Goal: Task Accomplishment & Management: Complete application form

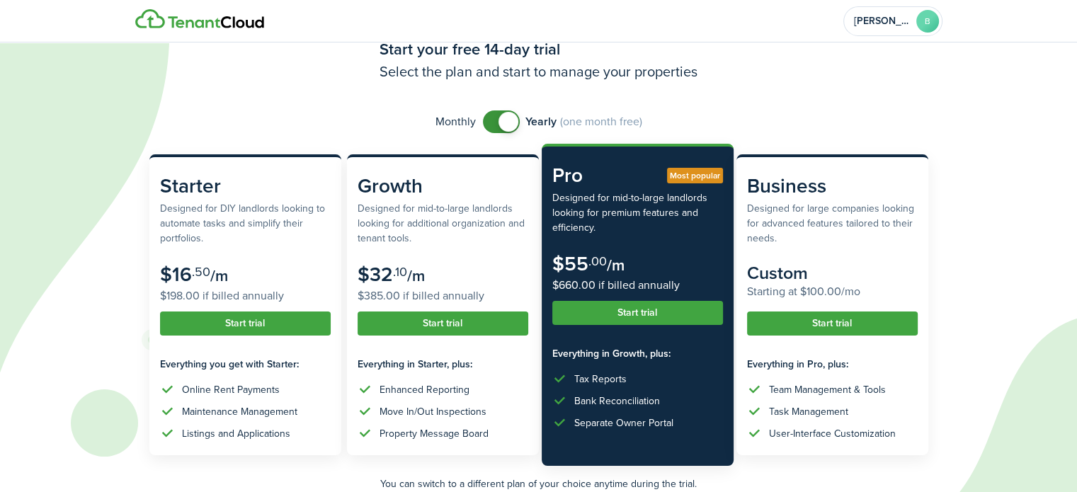
scroll to position [48, 0]
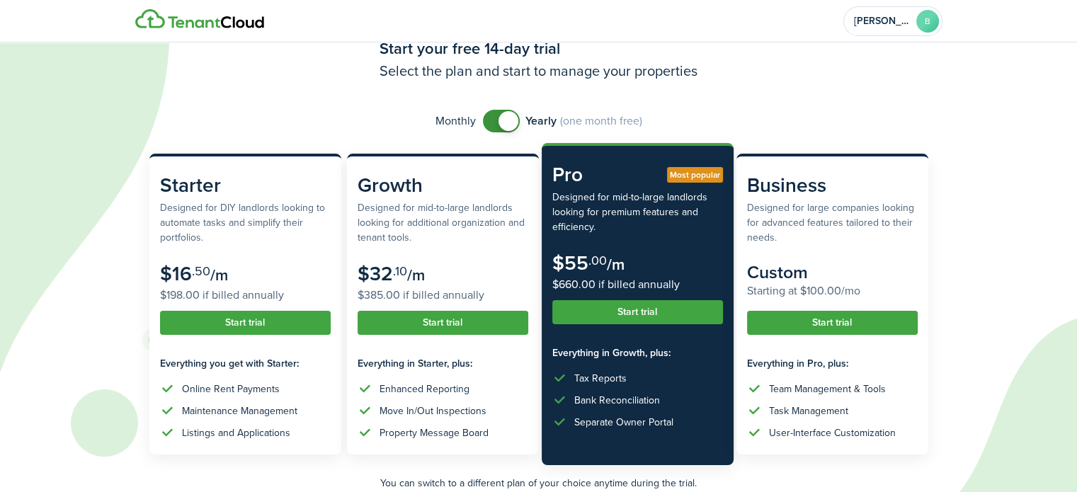
checkbox input "false"
click at [507, 119] on span at bounding box center [509, 121] width 20 height 20
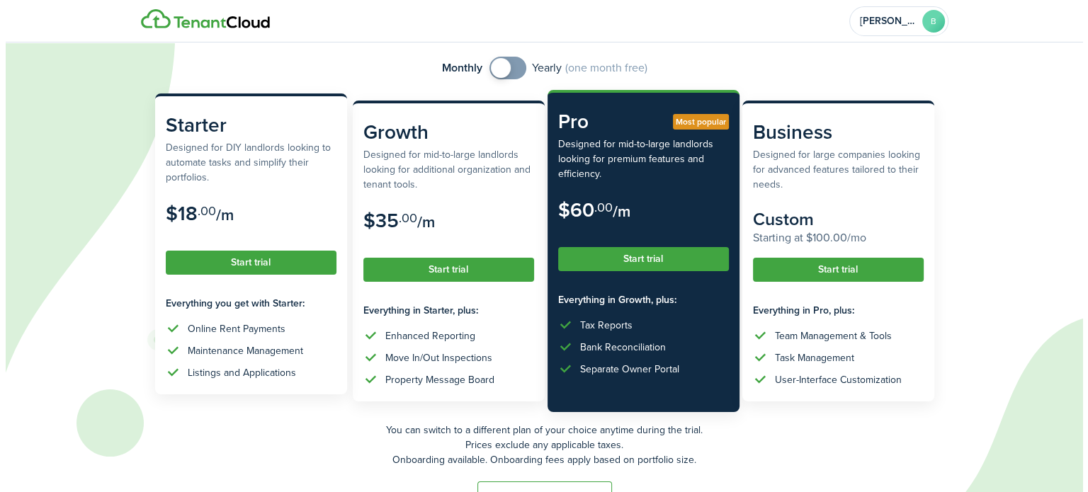
scroll to position [104, 0]
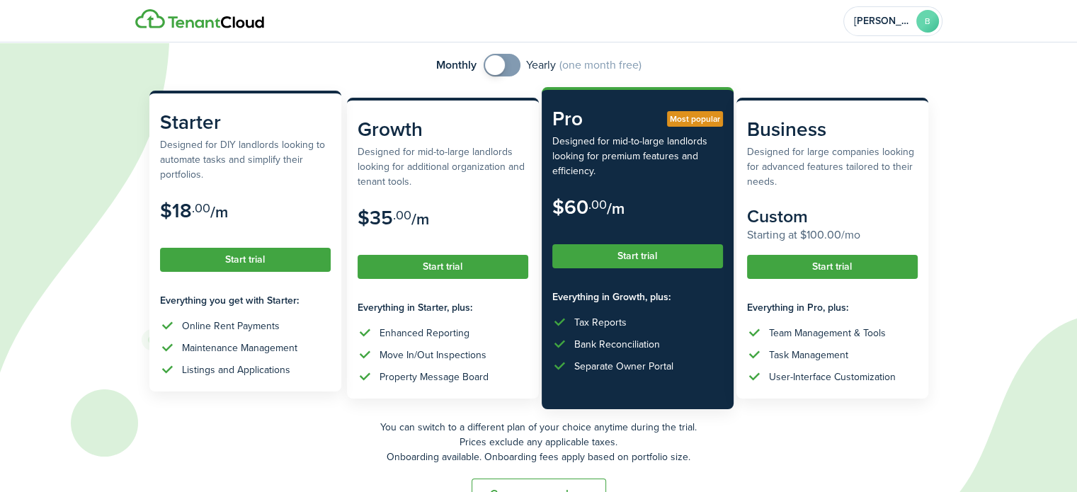
click at [229, 264] on button "Start trial" at bounding box center [245, 260] width 171 height 24
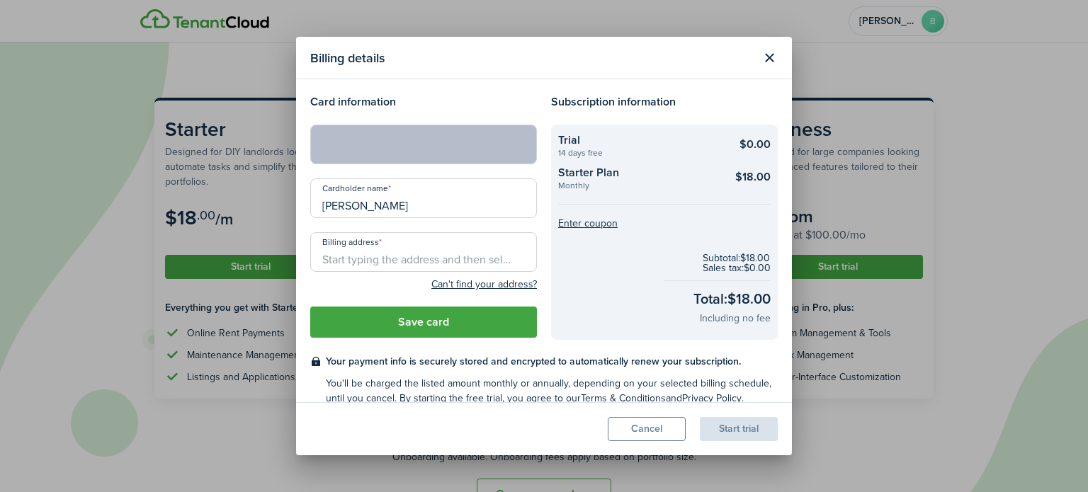
click at [386, 263] on input "Billing address" at bounding box center [423, 252] width 227 height 40
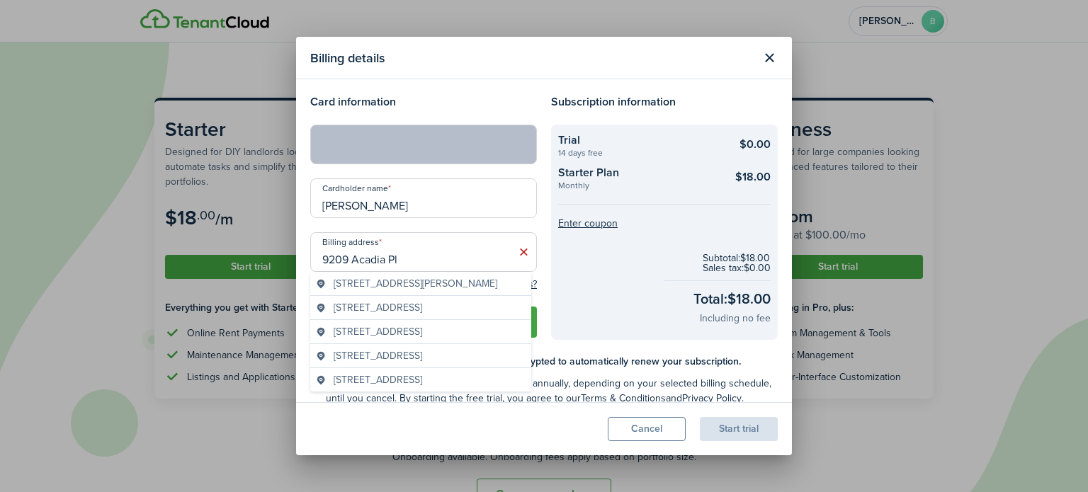
click at [393, 285] on span "[STREET_ADDRESS][PERSON_NAME]" at bounding box center [416, 283] width 164 height 15
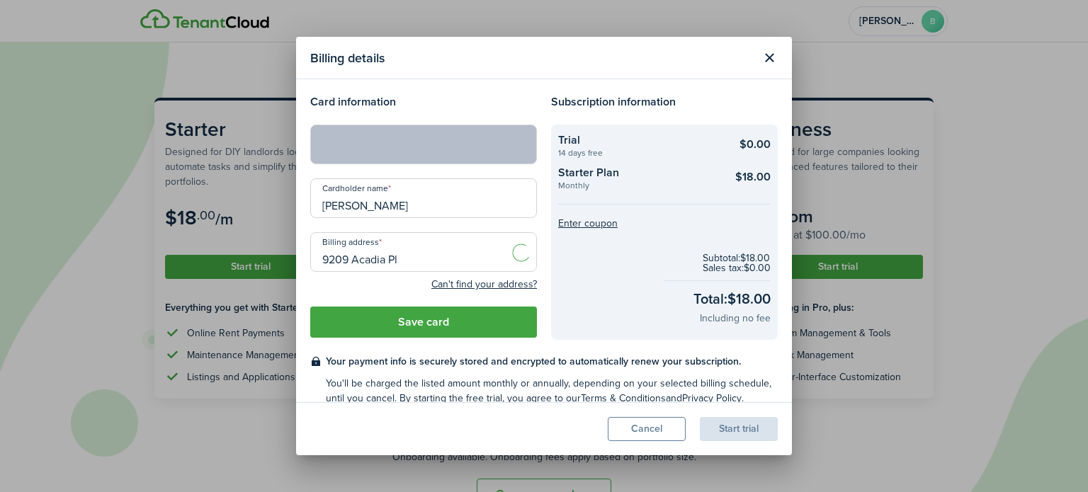
type input "[STREET_ADDRESS][PERSON_NAME]"
click at [411, 319] on button "Save card" at bounding box center [423, 322] width 227 height 31
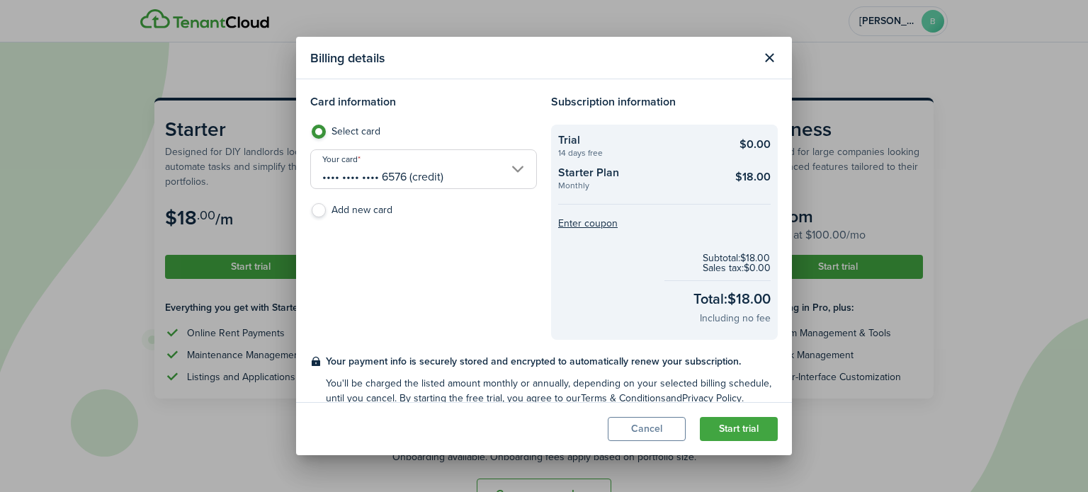
click at [761, 428] on button "Start trial" at bounding box center [739, 429] width 78 height 24
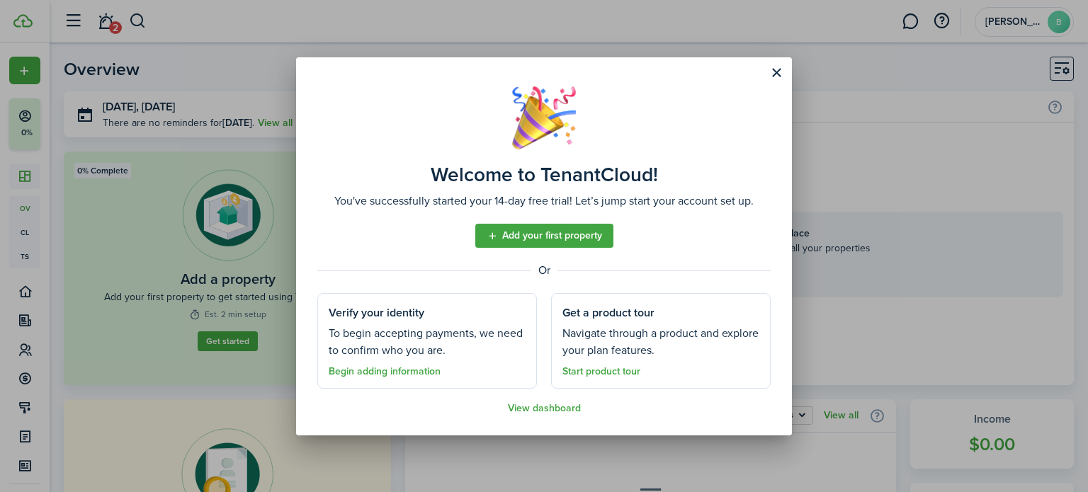
click at [580, 241] on link "Add your first property" at bounding box center [544, 236] width 138 height 24
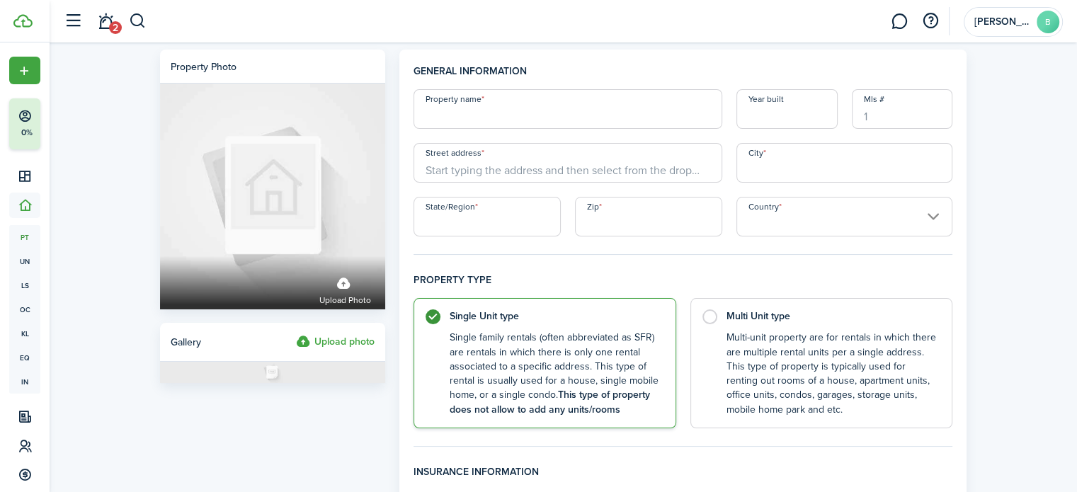
click at [495, 115] on input "Property name" at bounding box center [568, 109] width 309 height 40
type input "("
type input "9209 Acadia Pl"
type input "2005"
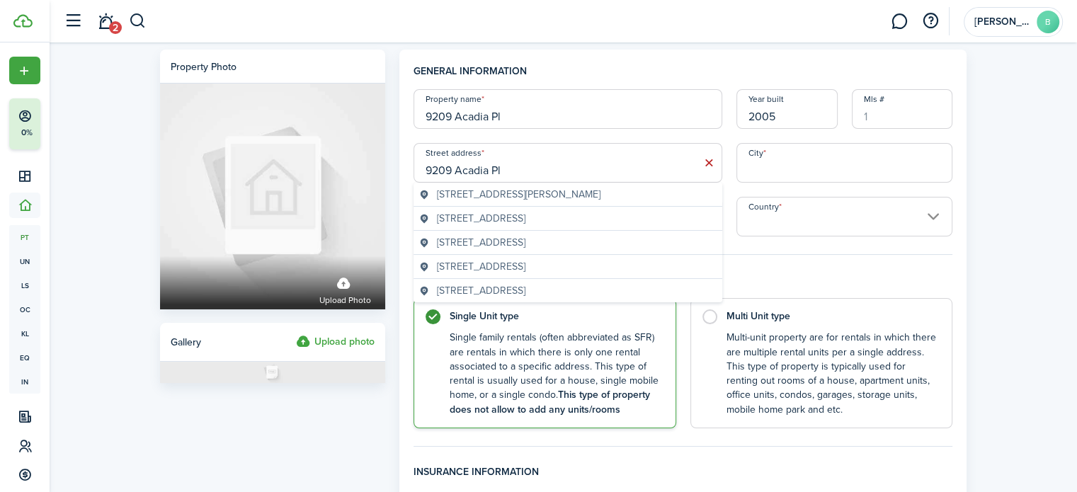
type input "9209 Acadia Pl"
click at [522, 197] on span "[STREET_ADDRESS][PERSON_NAME]" at bounding box center [519, 194] width 164 height 15
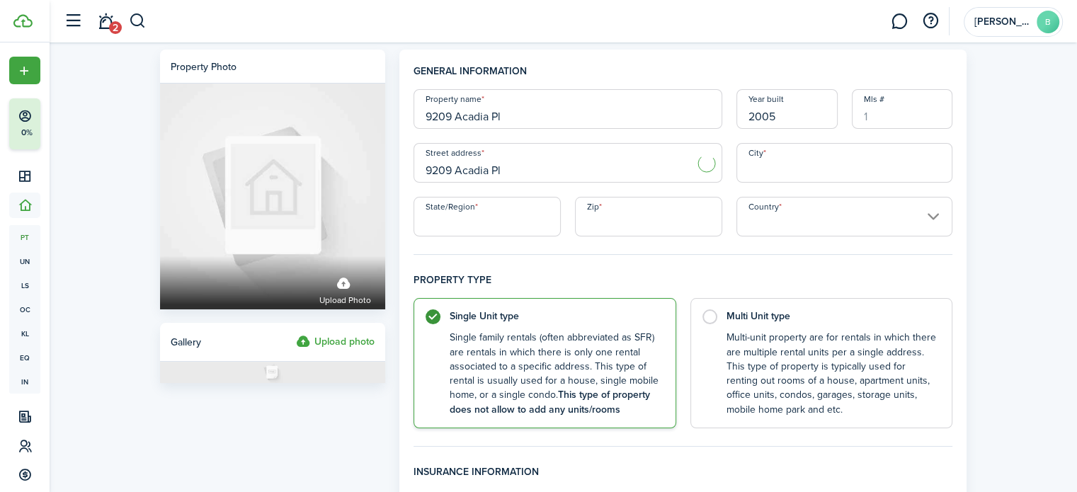
type input "[GEOGRAPHIC_DATA]"
type input "TN"
type input "38018"
type input "[GEOGRAPHIC_DATA]"
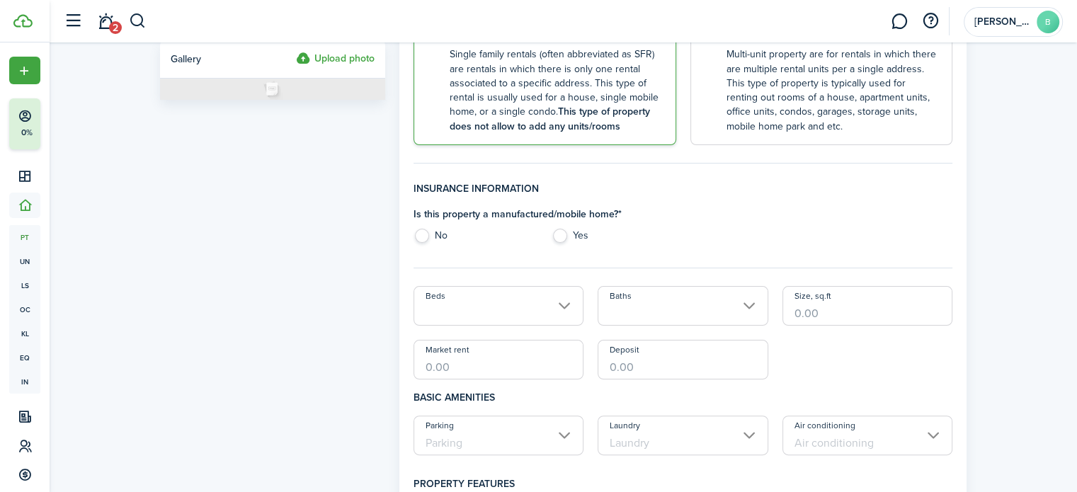
scroll to position [285, 0]
click at [422, 235] on label "No" at bounding box center [476, 237] width 124 height 21
radio input "true"
click at [501, 313] on input "Beds" at bounding box center [499, 304] width 171 height 40
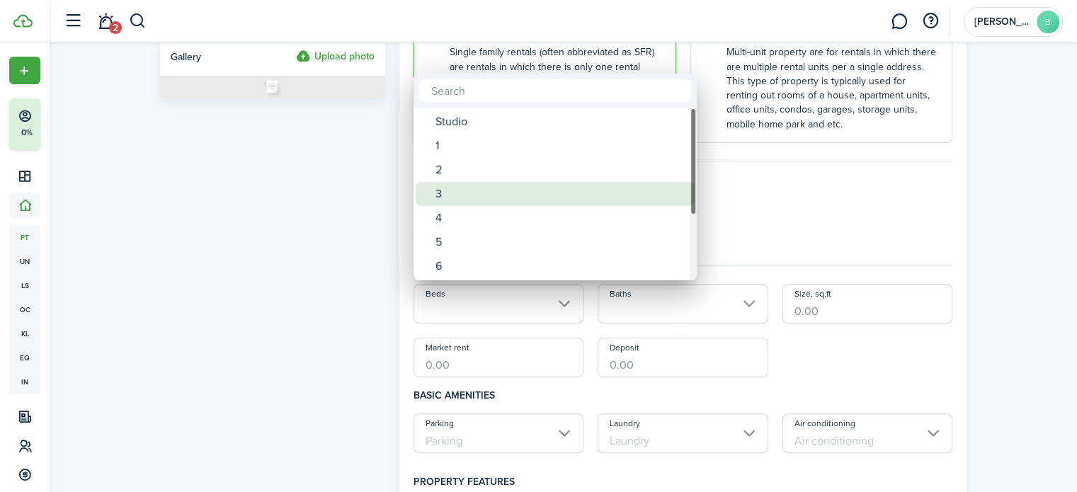
click at [460, 200] on div "3" at bounding box center [560, 194] width 251 height 24
type input "3"
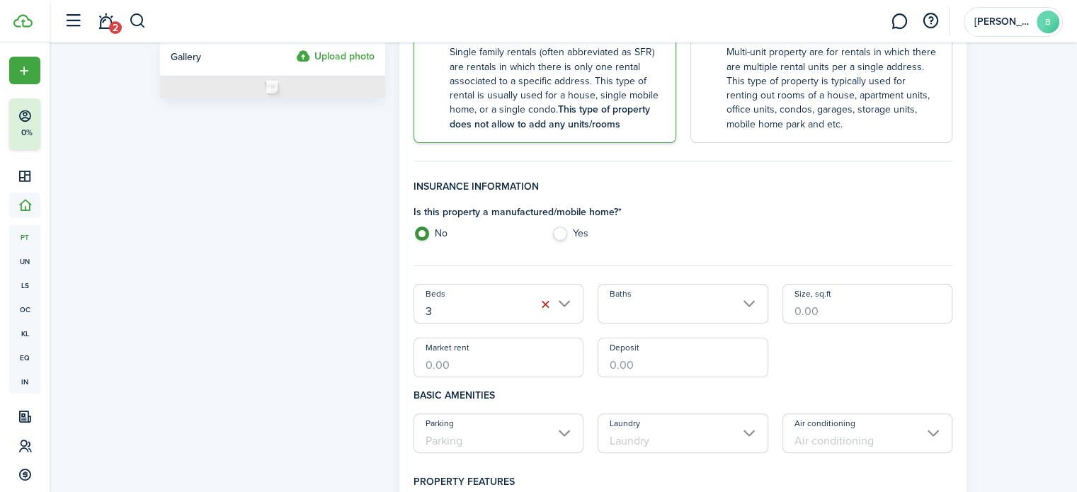
click at [711, 310] on input "Baths" at bounding box center [683, 304] width 171 height 40
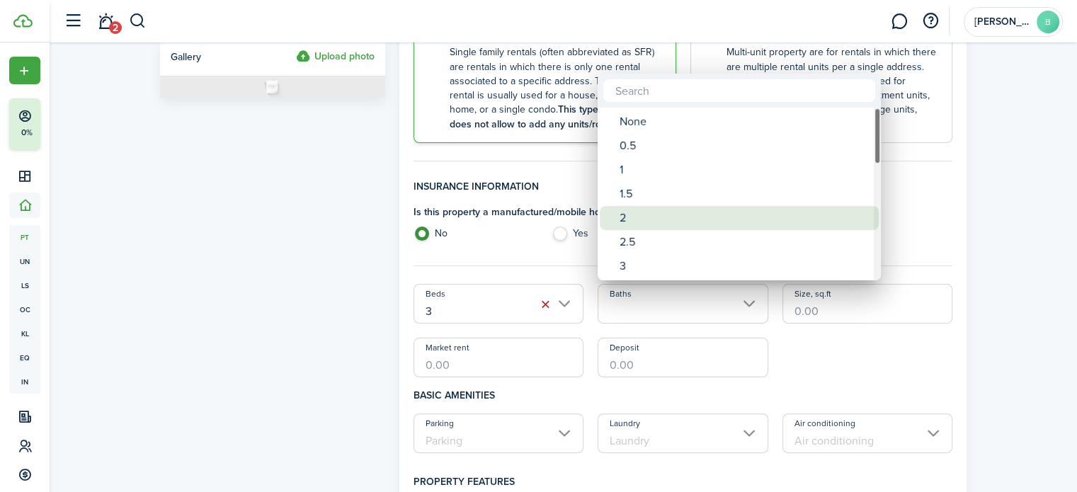
click at [647, 217] on div "2" at bounding box center [745, 218] width 251 height 24
type input "2"
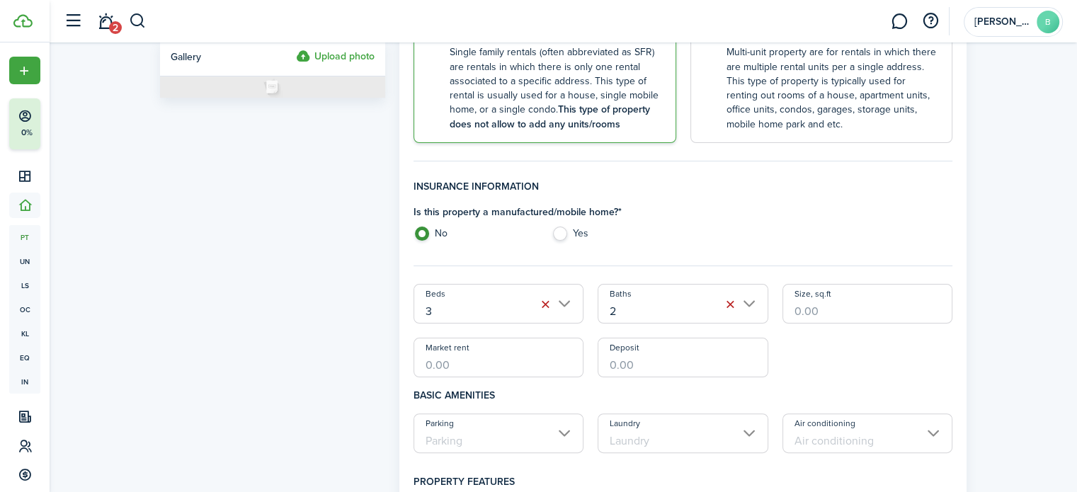
click at [826, 309] on input "Size, sq.ft" at bounding box center [867, 304] width 171 height 40
type input "1,290"
click at [501, 356] on input "Market rent" at bounding box center [499, 358] width 171 height 40
type input "$1,963.00"
click at [666, 361] on input "Deposit" at bounding box center [683, 358] width 171 height 40
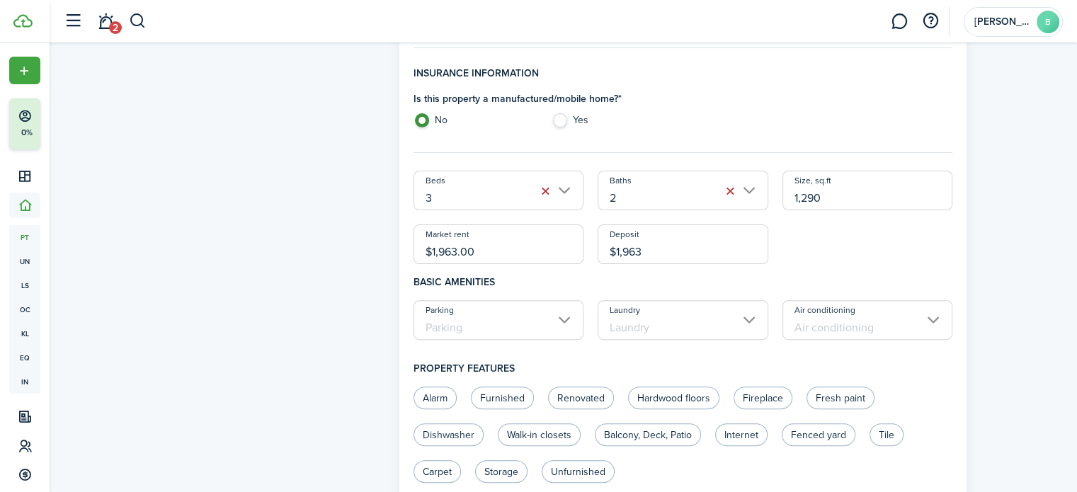
scroll to position [399, 0]
click at [507, 321] on input "Parking" at bounding box center [499, 320] width 171 height 40
type input "$1,963.00"
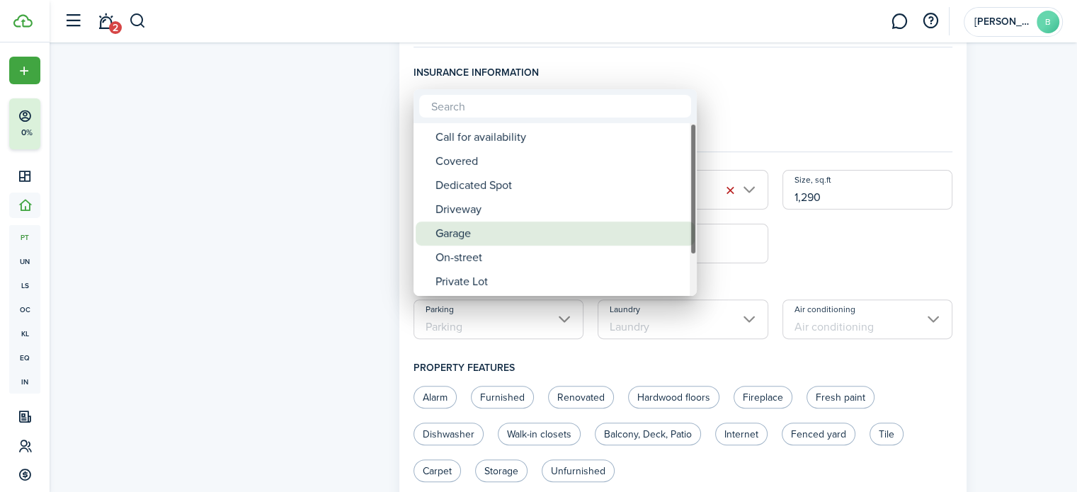
click at [491, 236] on div "Garage" at bounding box center [560, 234] width 251 height 24
type input "Garage"
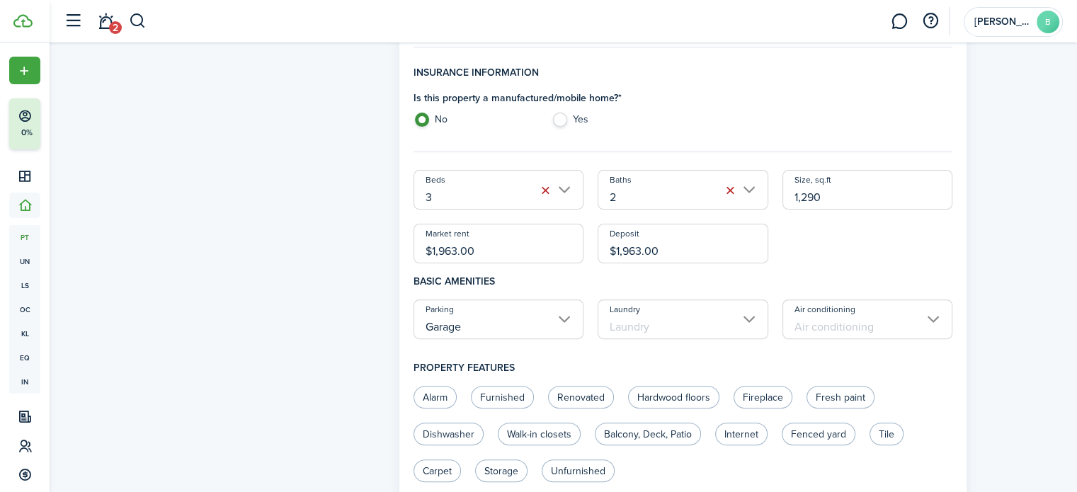
click at [736, 318] on input "Laundry" at bounding box center [683, 320] width 171 height 40
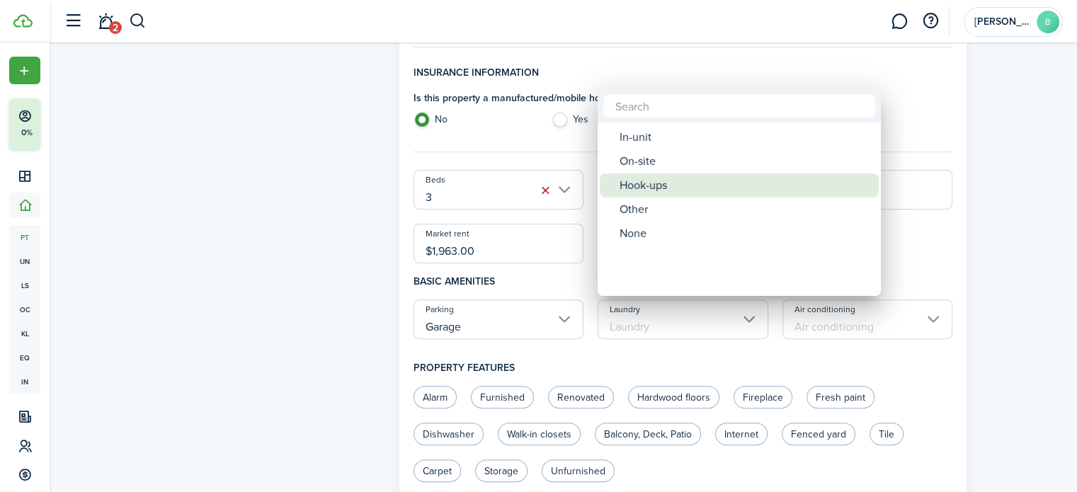
click at [661, 183] on div "Hook-ups" at bounding box center [745, 185] width 251 height 24
type input "Hook-ups"
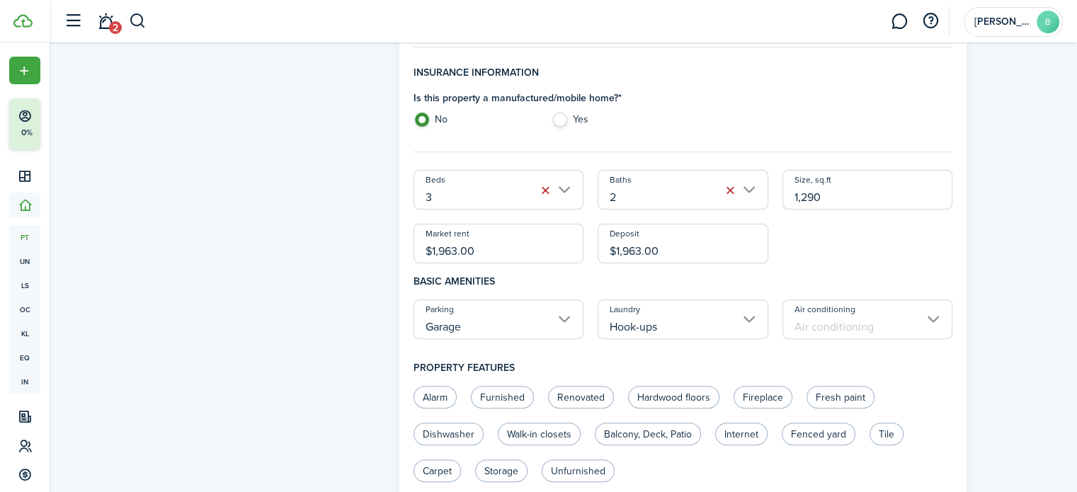
click at [921, 318] on input "Air conditioning" at bounding box center [867, 320] width 171 height 40
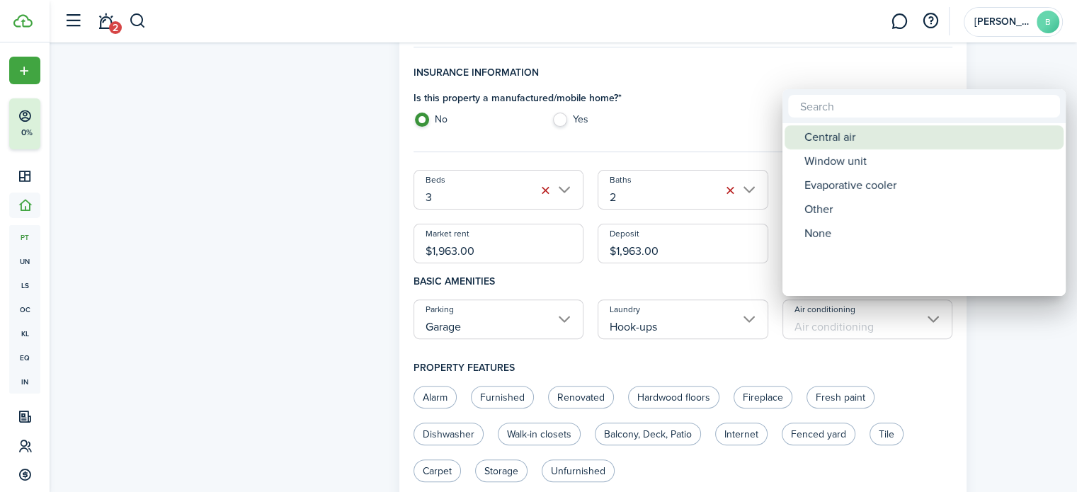
click at [836, 141] on div "Central air" at bounding box center [929, 137] width 251 height 24
type input "Central air"
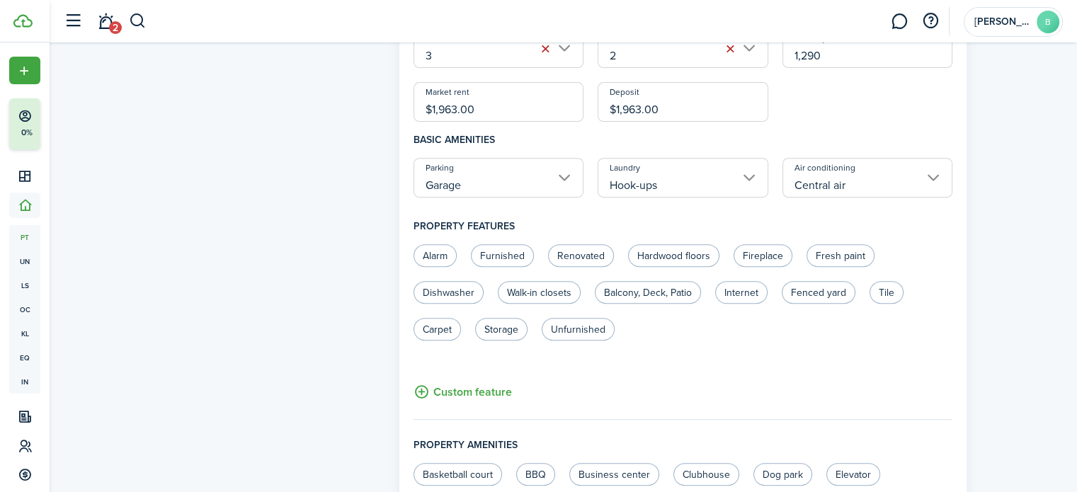
scroll to position [544, 0]
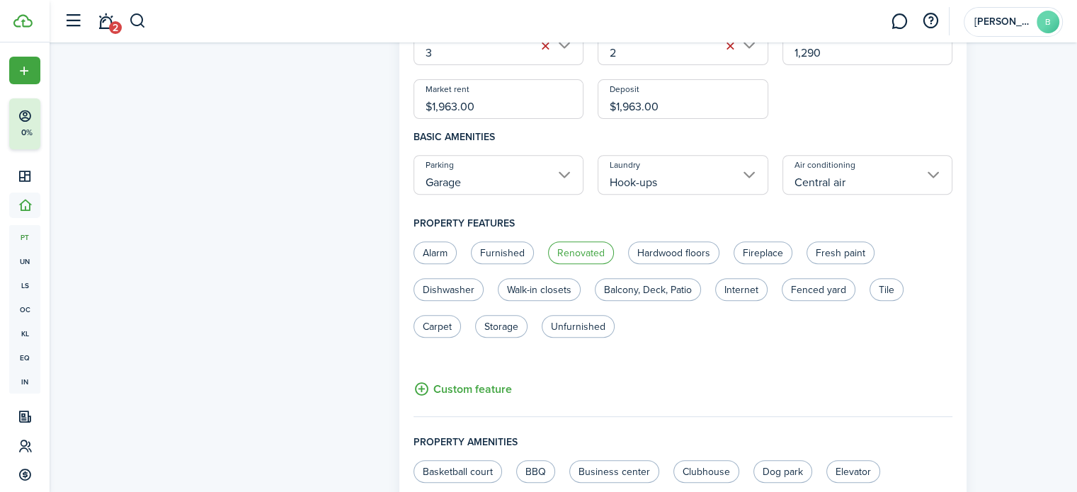
click at [582, 260] on label "Renovated" at bounding box center [581, 252] width 66 height 23
radio input "true"
click at [763, 252] on label "Fireplace" at bounding box center [763, 252] width 59 height 23
radio input "true"
click at [840, 250] on label "Fresh paint" at bounding box center [841, 252] width 68 height 23
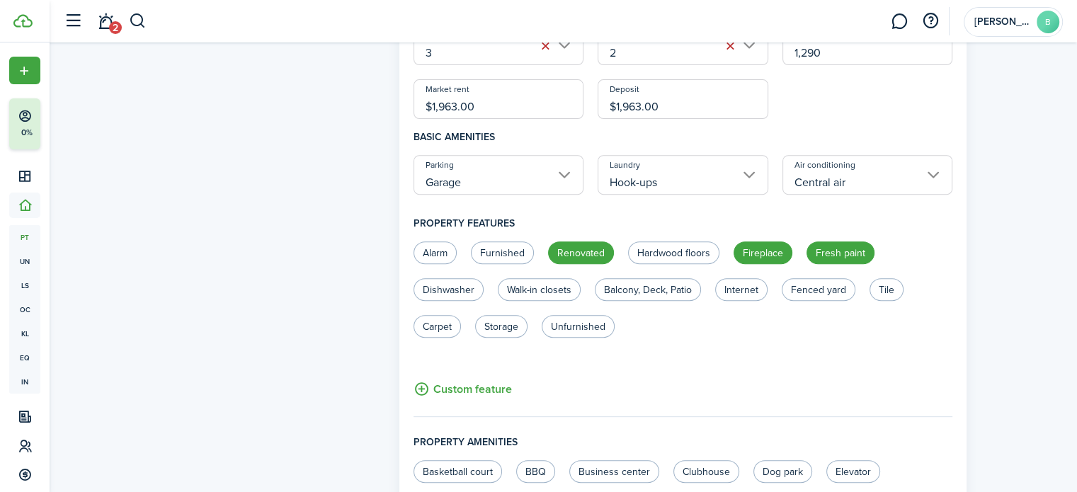
radio input "true"
click at [465, 285] on label "Dishwasher" at bounding box center [449, 289] width 70 height 23
radio input "true"
click at [555, 288] on label "Walk-in closets" at bounding box center [539, 289] width 83 height 23
radio input "true"
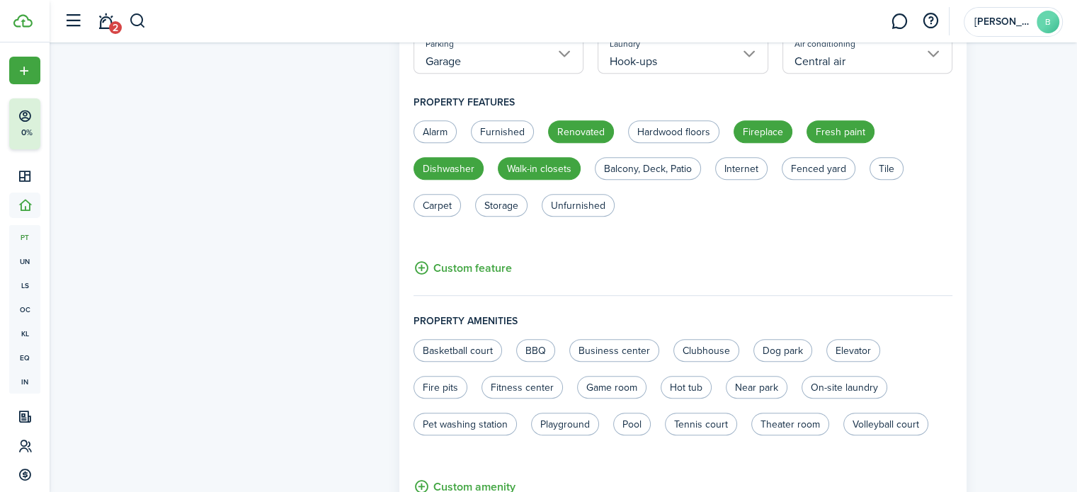
scroll to position [666, 0]
click at [472, 272] on button "Custom feature" at bounding box center [463, 267] width 98 height 18
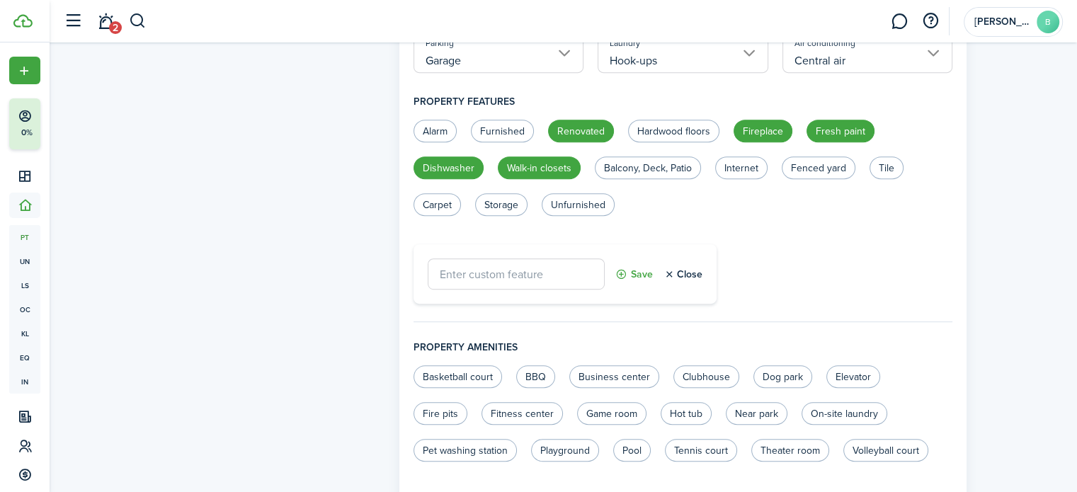
click at [695, 275] on button "Close" at bounding box center [683, 273] width 39 height 31
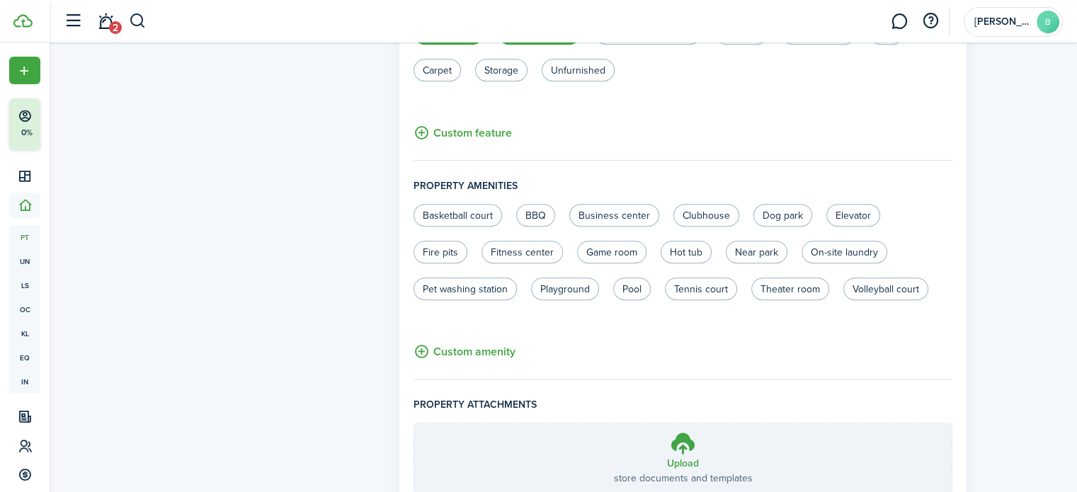
scroll to position [821, 0]
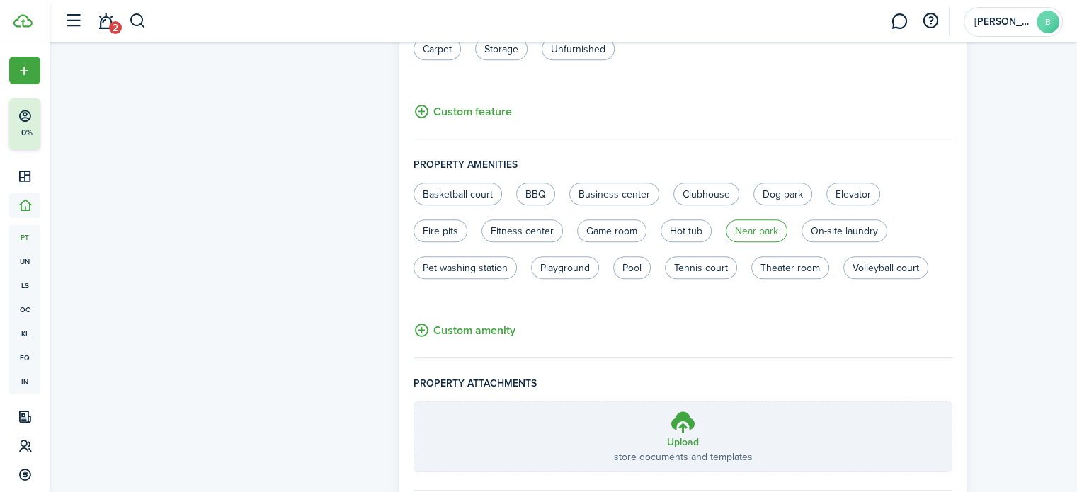
click at [746, 233] on label "Near park" at bounding box center [757, 231] width 62 height 23
click at [749, 232] on label "Near park" at bounding box center [757, 231] width 62 height 23
radio input "false"
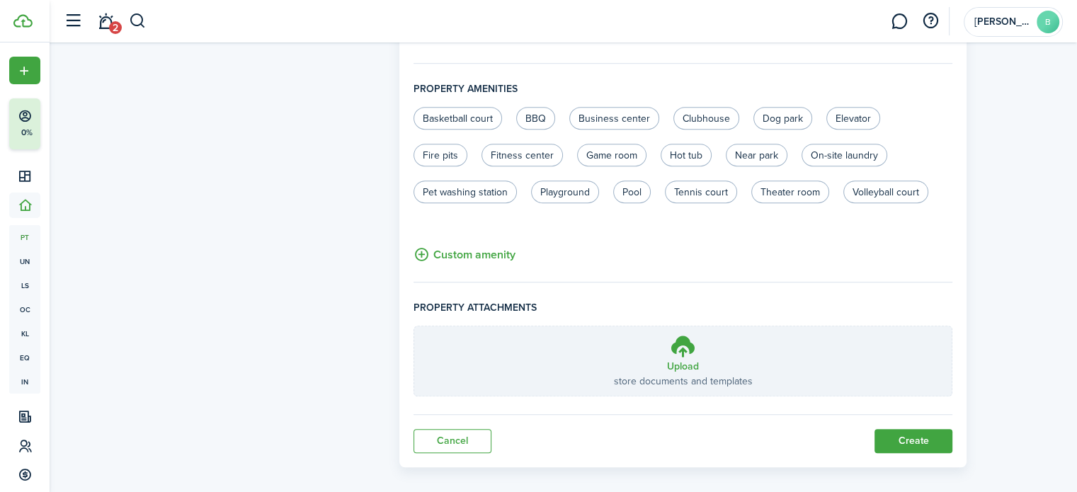
scroll to position [909, 0]
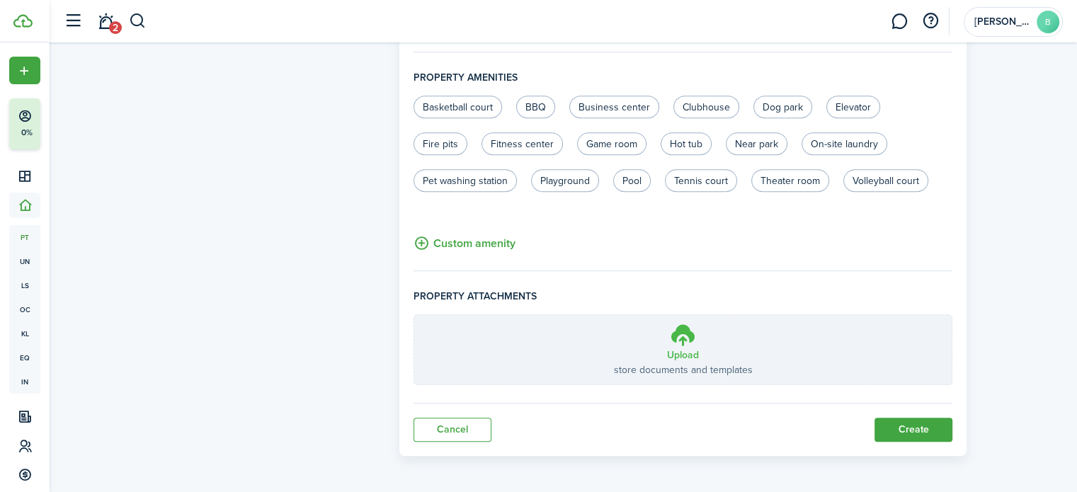
click at [632, 338] on label "Upload store documents and templates Choose file" at bounding box center [683, 349] width 538 height 69
click at [414, 315] on input "Upload store documents and templates Choose file" at bounding box center [414, 315] width 0 height 0
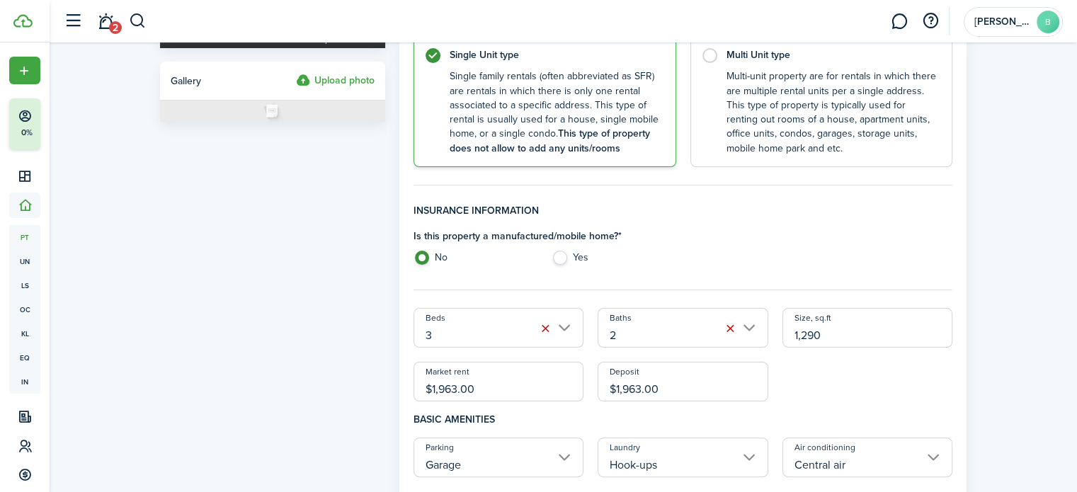
scroll to position [0, 0]
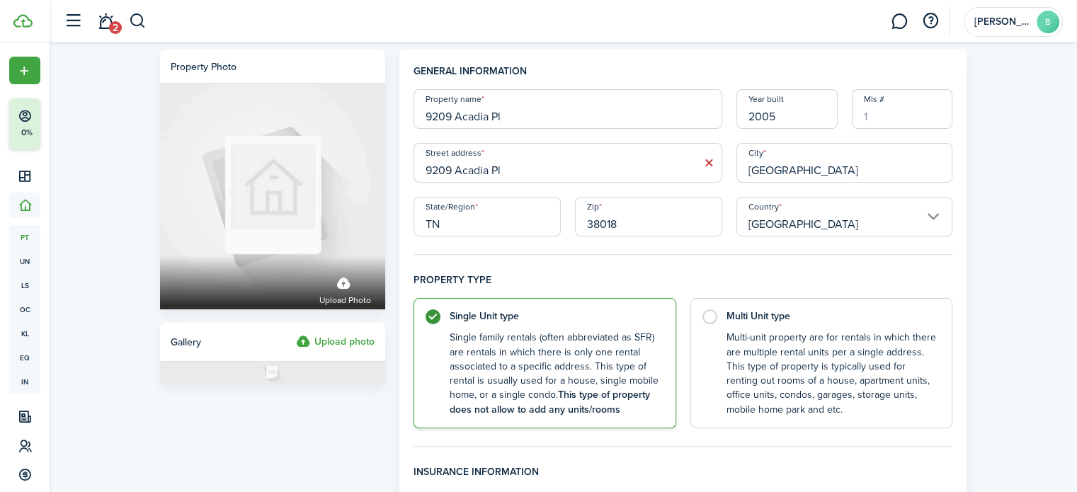
click at [341, 344] on label "Upload photo" at bounding box center [335, 342] width 79 height 17
click at [296, 334] on input "Upload photo" at bounding box center [296, 334] width 0 height 0
